Goal: Task Accomplishment & Management: Use online tool/utility

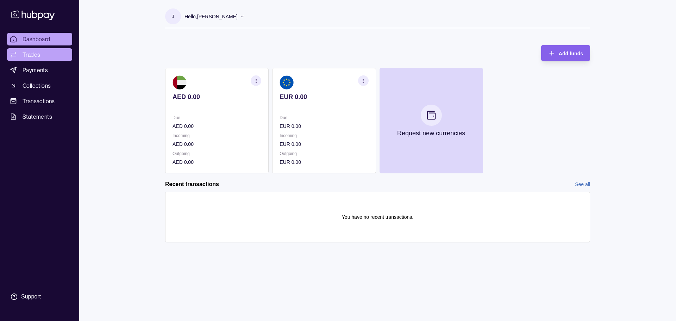
click at [38, 59] on link "Trades" at bounding box center [39, 54] width 65 height 13
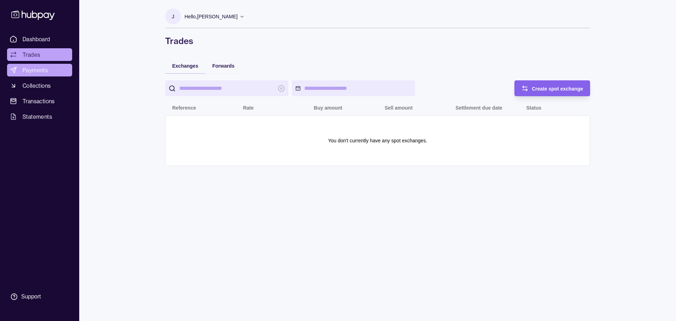
click at [35, 73] on span "Payments" at bounding box center [35, 70] width 25 height 8
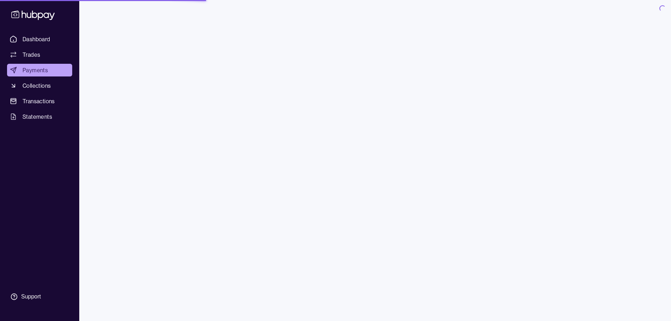
click at [41, 73] on span "Payments" at bounding box center [35, 70] width 25 height 8
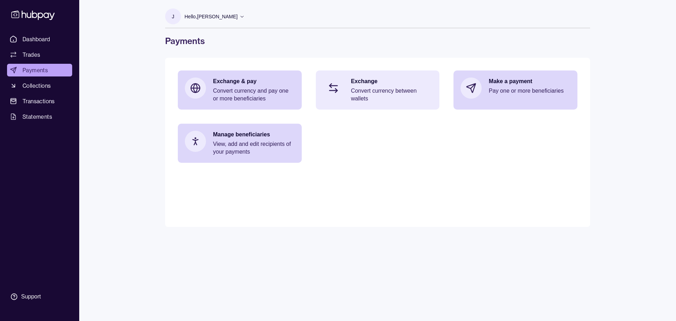
click at [379, 87] on p "Convert currency between wallets" at bounding box center [392, 94] width 82 height 15
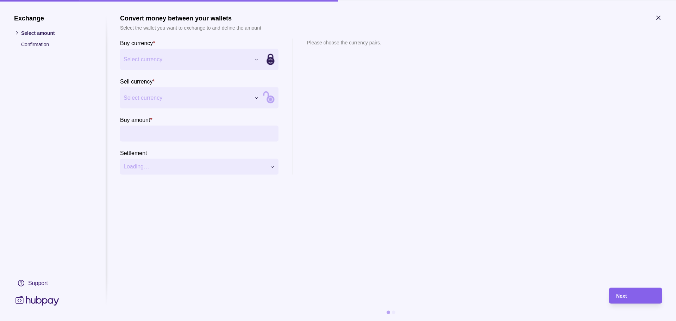
click at [173, 320] on div "Exchange Select amount Confirmation Support Convert money between your wallets …" at bounding box center [338, 321] width 676 height 0
click at [164, 320] on div "Exchange Select amount Confirmation Support Convert money between your wallets …" at bounding box center [338, 321] width 676 height 0
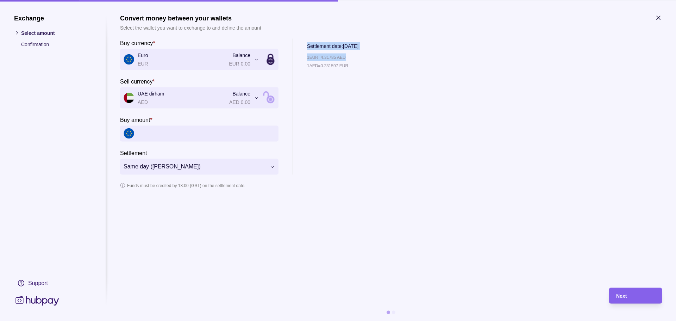
drag, startPoint x: 352, startPoint y: 56, endPoint x: 300, endPoint y: 57, distance: 52.1
click at [300, 57] on div "**********" at bounding box center [391, 106] width 542 height 136
click at [358, 74] on div "1 EUR = 4.31785 AED 1 AED = 0.231597 EUR" at bounding box center [332, 113] width 51 height 121
drag, startPoint x: 324, startPoint y: 57, endPoint x: 339, endPoint y: 57, distance: 14.8
click at [339, 57] on p "1 EUR = 4.31785 AED" at bounding box center [326, 57] width 39 height 8
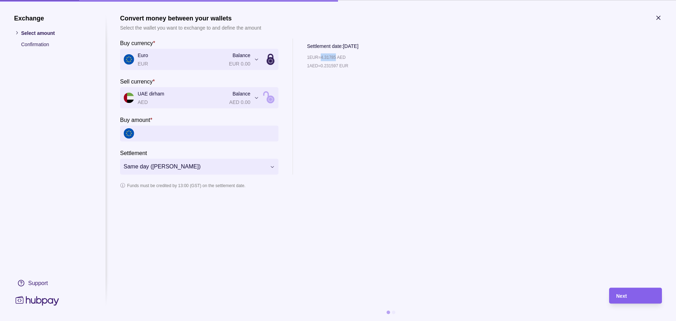
copy p "4.31785"
